Goal: Task Accomplishment & Management: Manage account settings

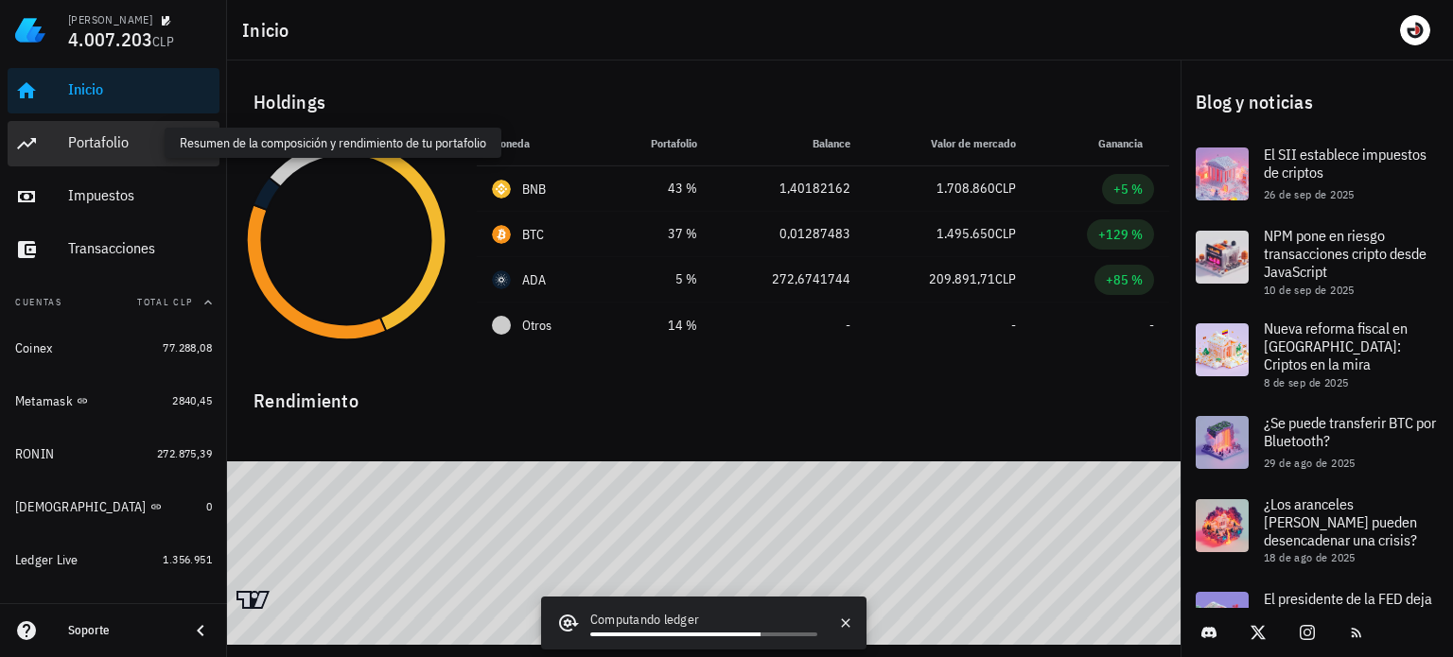
click at [125, 148] on div "Portafolio" at bounding box center [140, 142] width 144 height 18
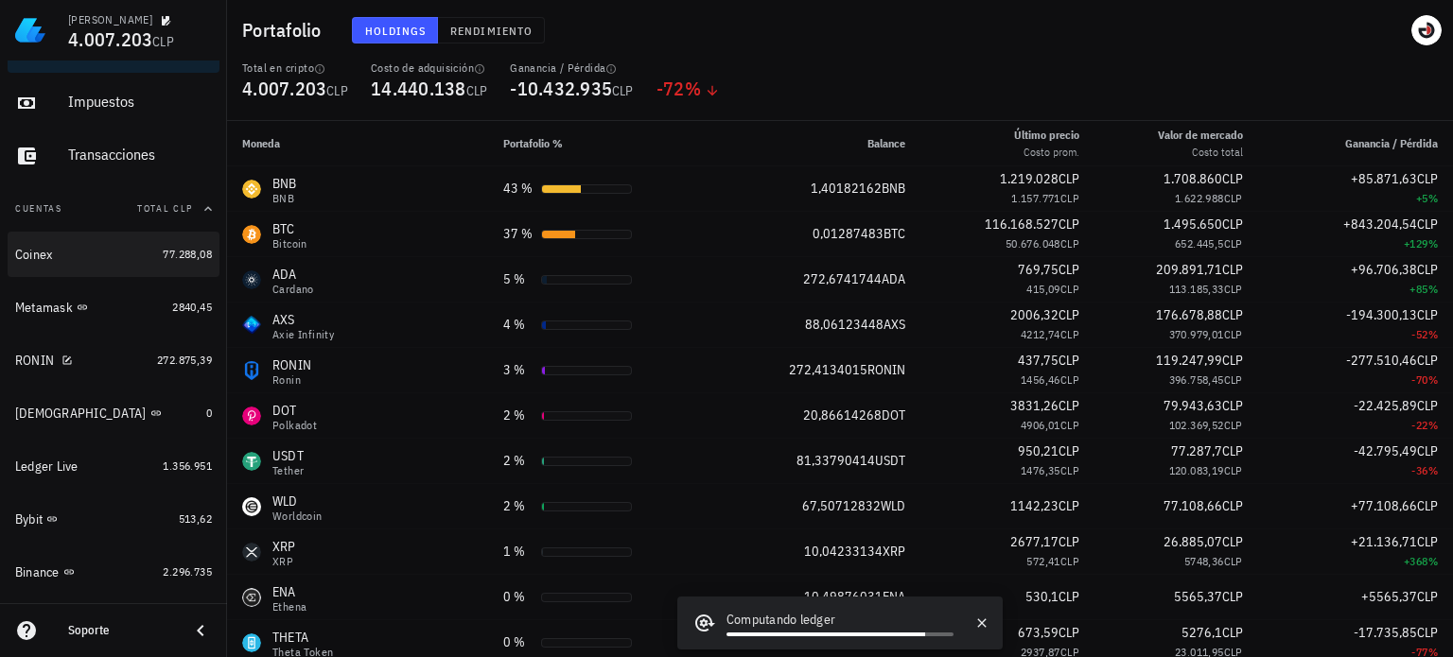
scroll to position [95, 0]
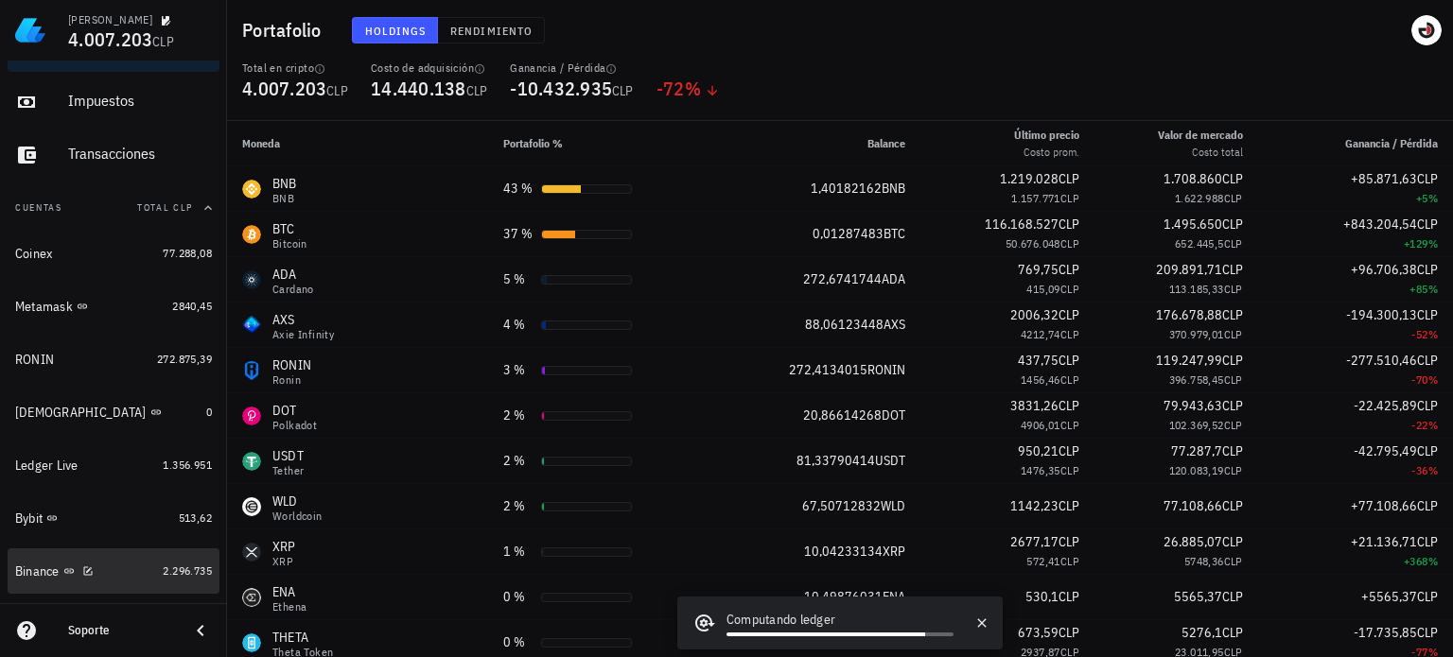
click at [148, 559] on link "Binance 2.296.735" at bounding box center [114, 570] width 212 height 45
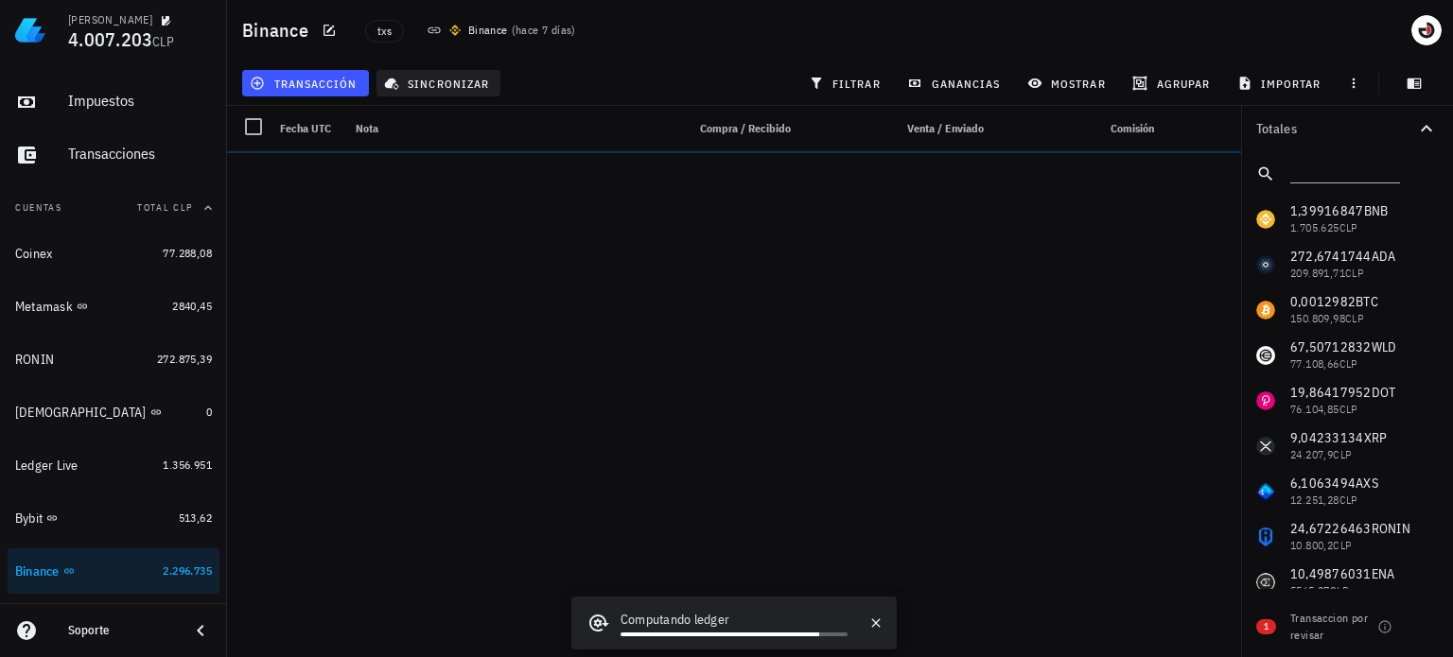
click at [415, 82] on span "sincronizar" at bounding box center [438, 83] width 101 height 15
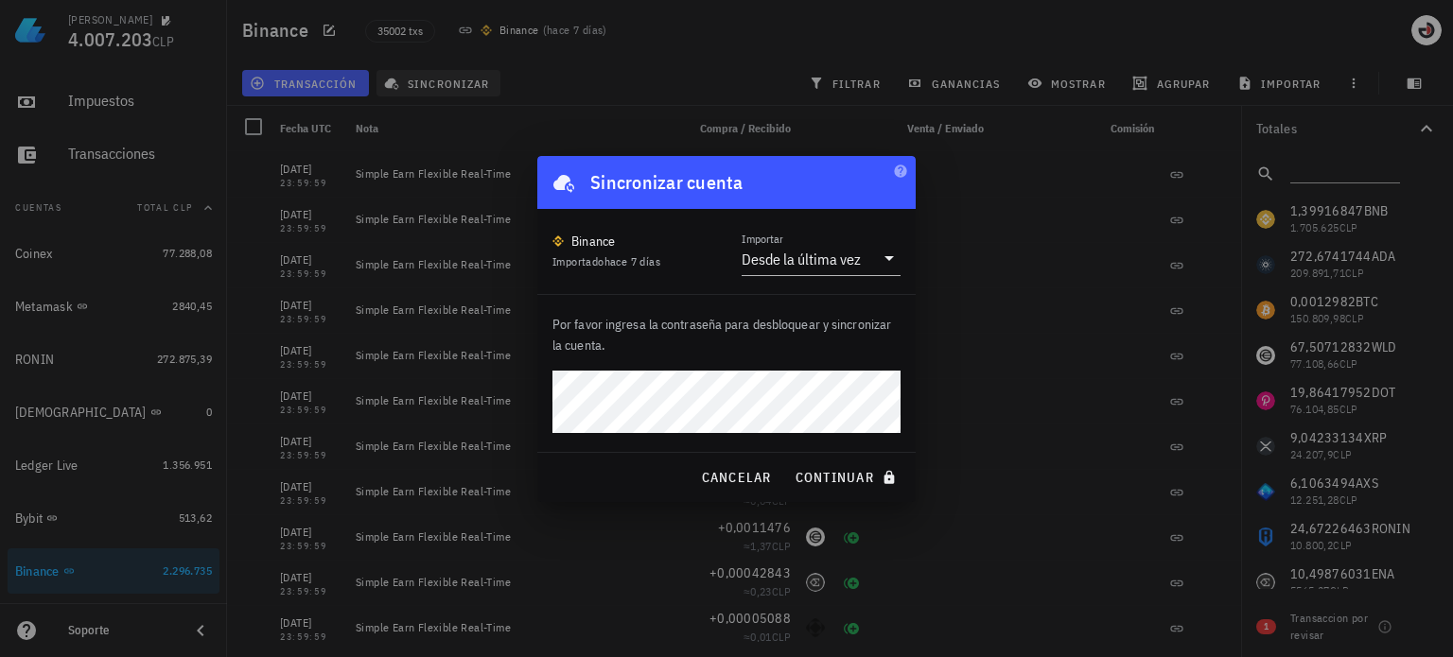
click at [787, 461] on button "continuar" at bounding box center [847, 478] width 121 height 34
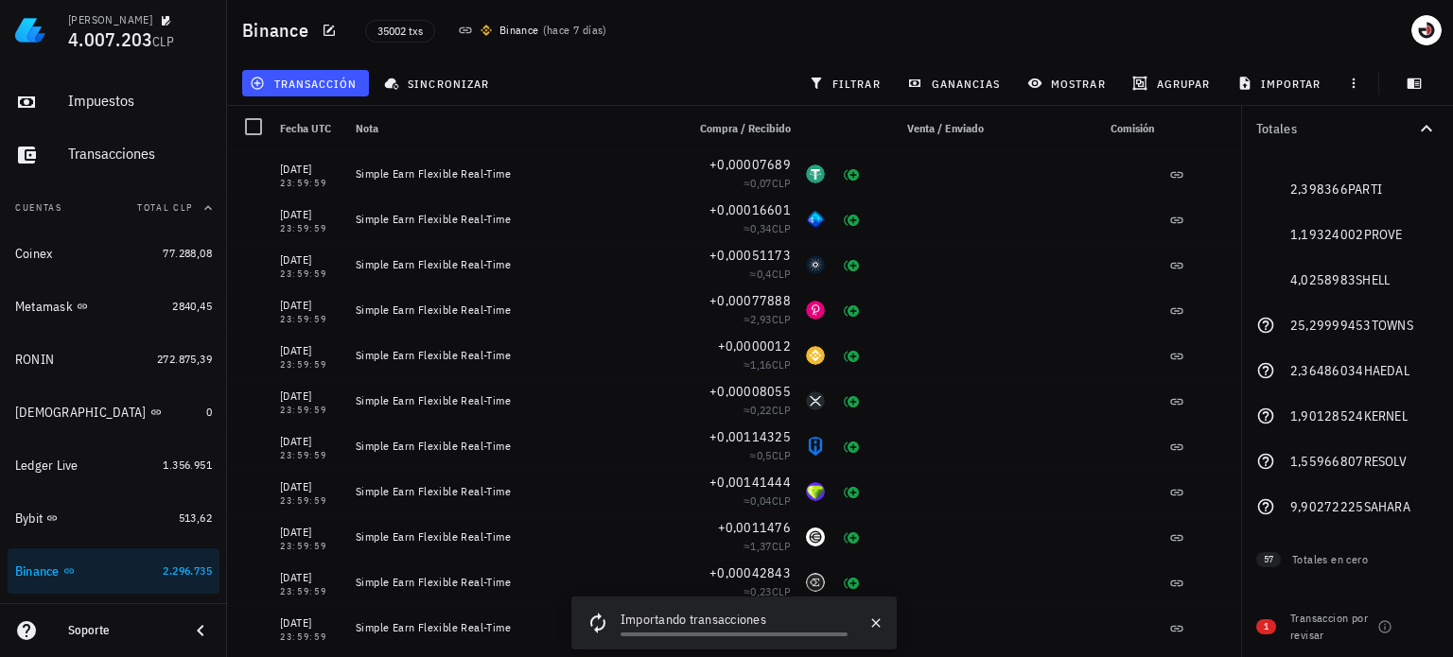
scroll to position [3026, 0]
click at [1417, 629] on div at bounding box center [1426, 627] width 32 height 32
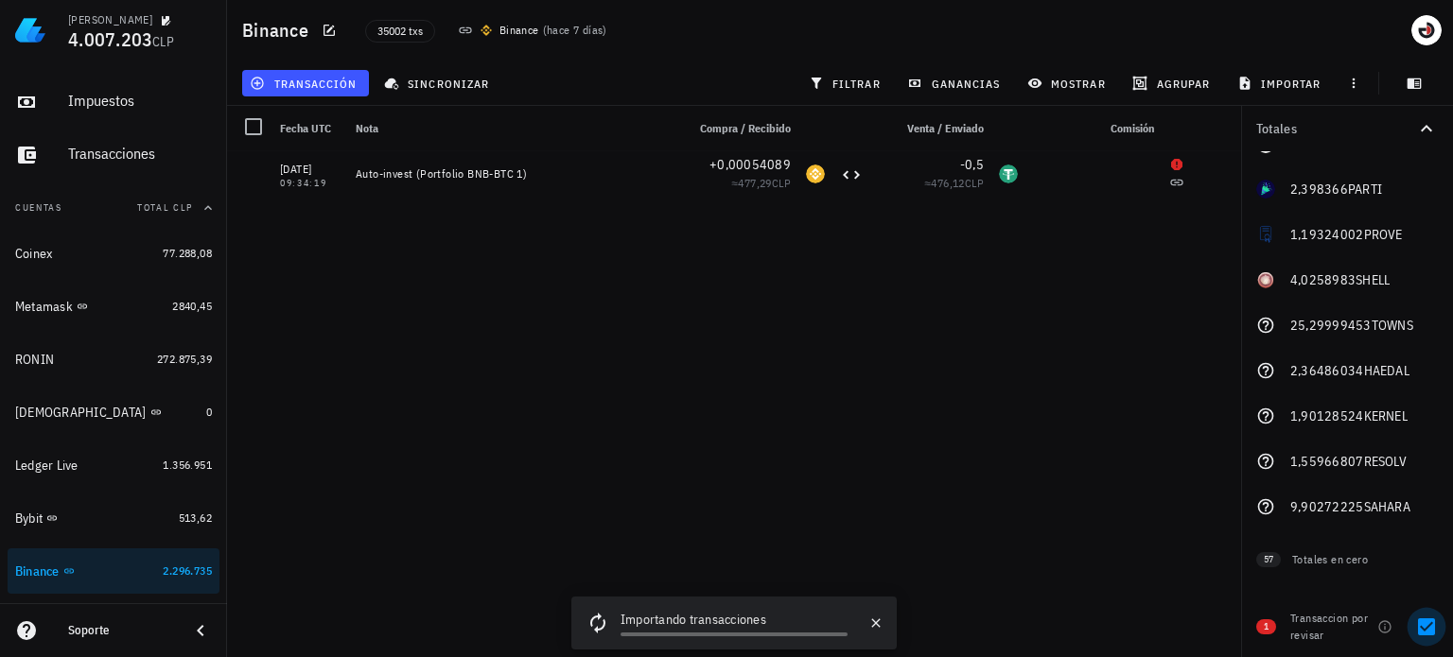
click at [1430, 627] on div at bounding box center [1426, 627] width 32 height 32
checkbox input "false"
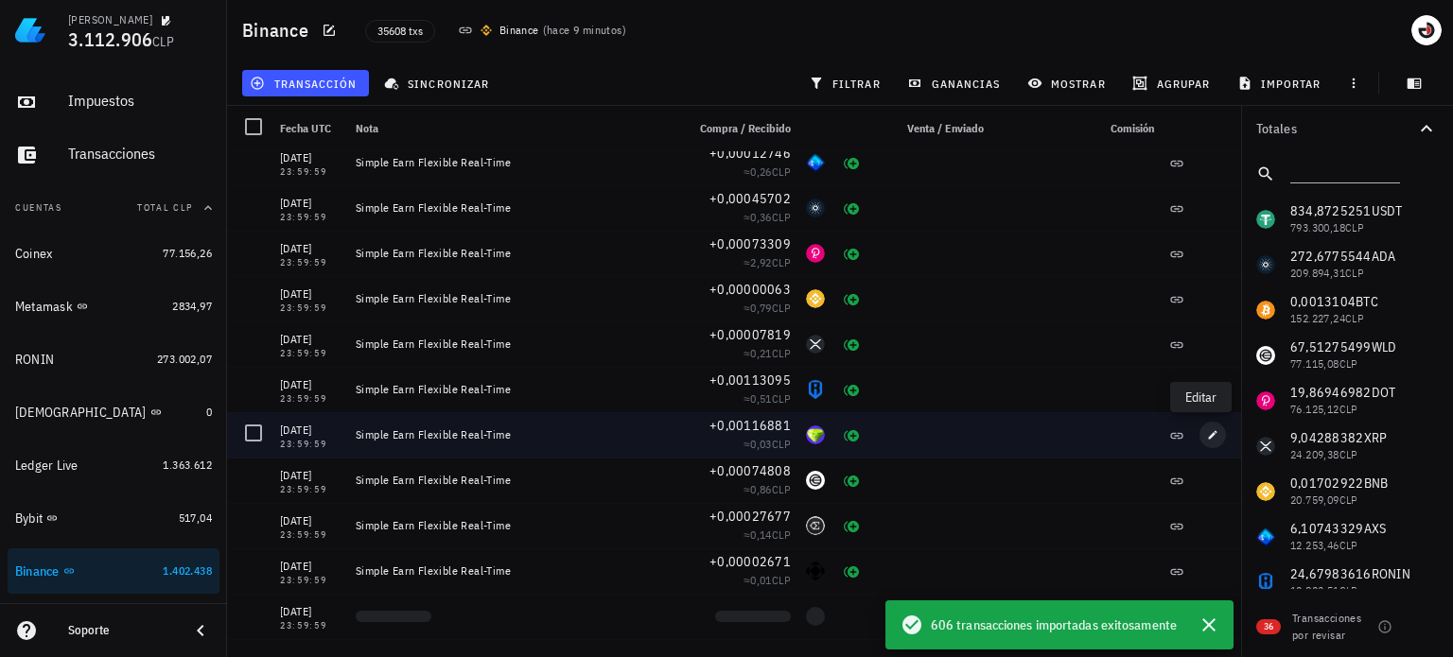
scroll to position [0, 0]
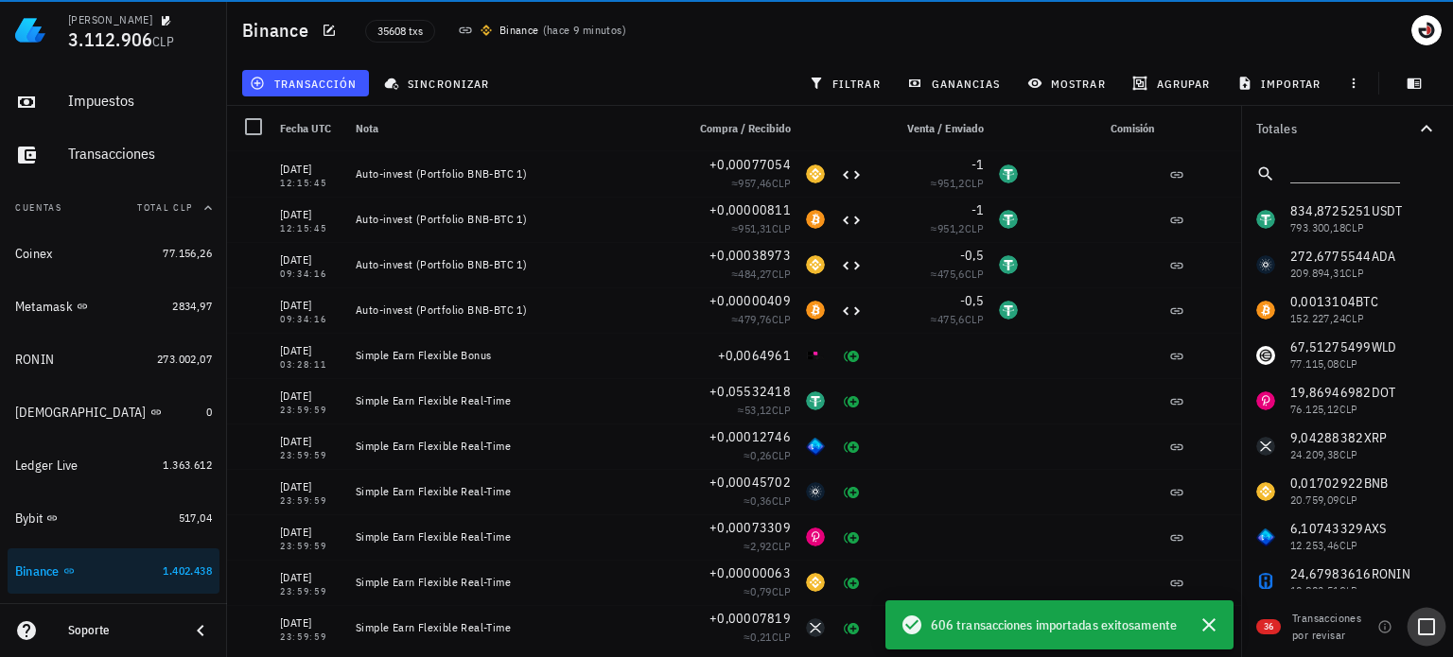
click at [1428, 619] on div at bounding box center [1426, 627] width 32 height 32
checkbox input "true"
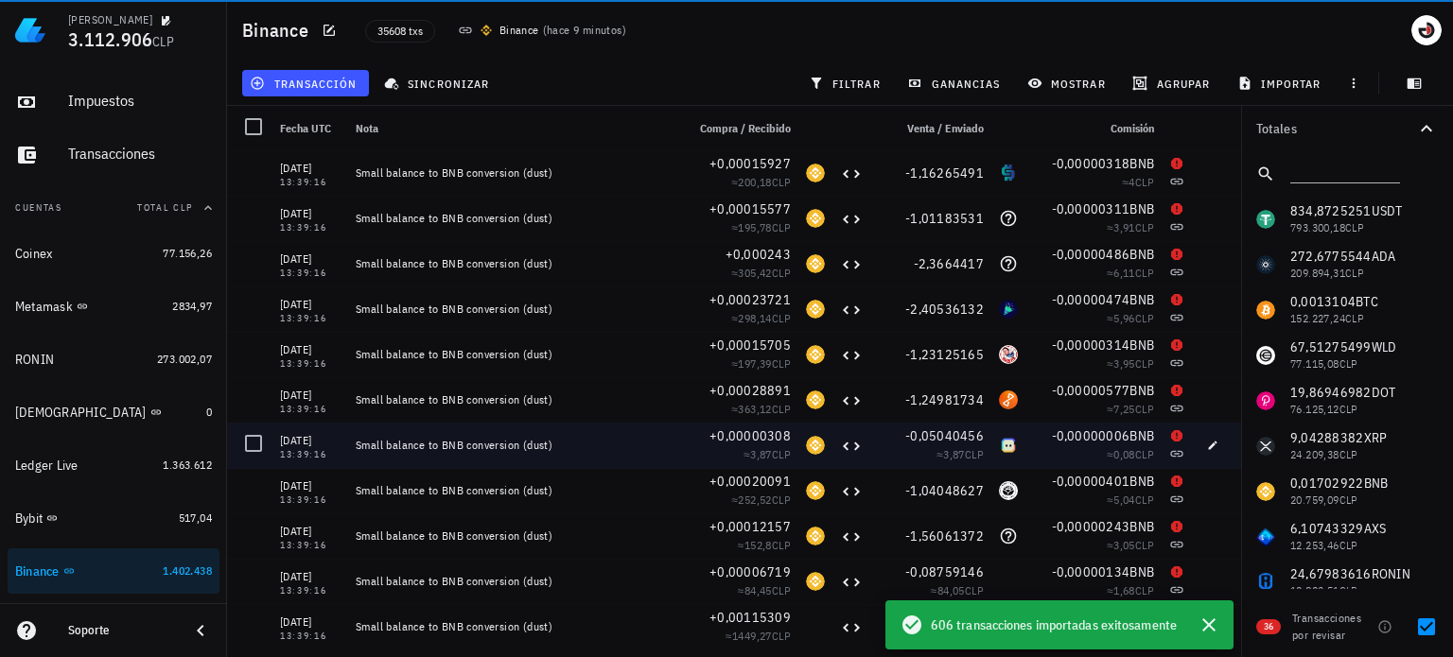
scroll to position [1142, 0]
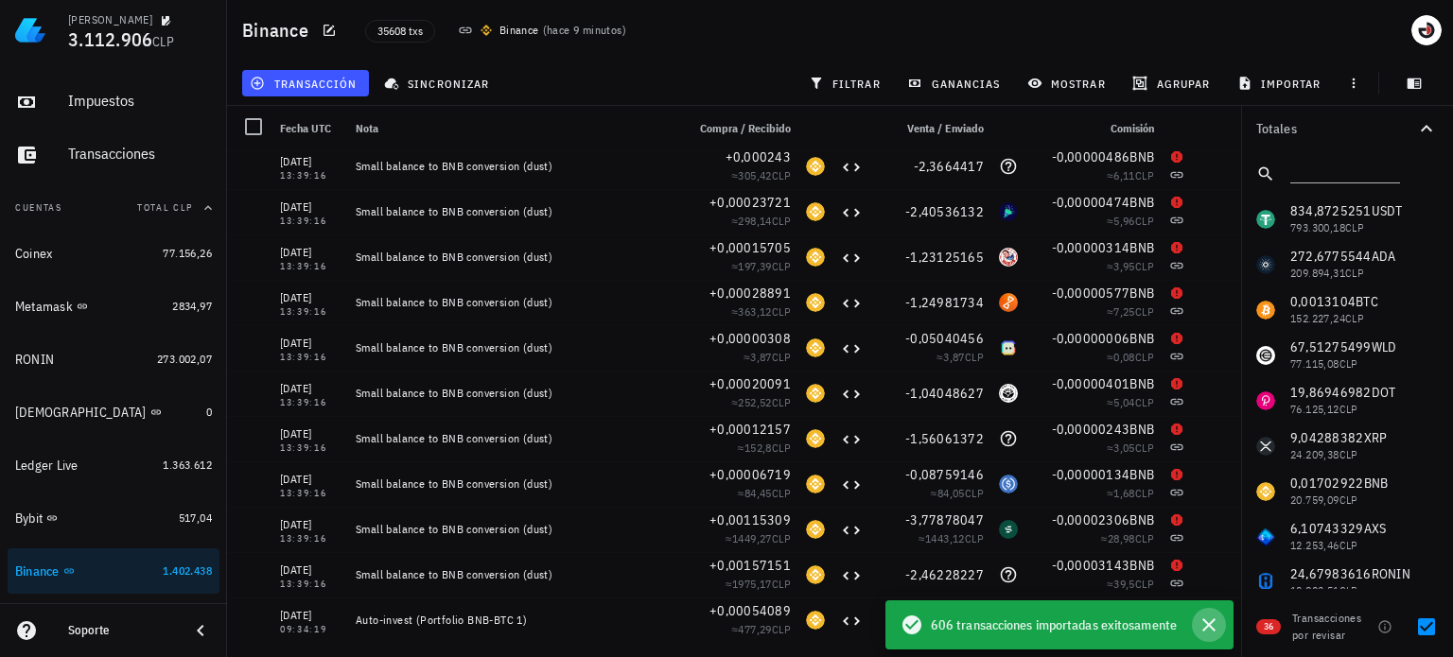
click at [1198, 619] on icon "button" at bounding box center [1208, 625] width 23 height 23
